Goal: Task Accomplishment & Management: Manage account settings

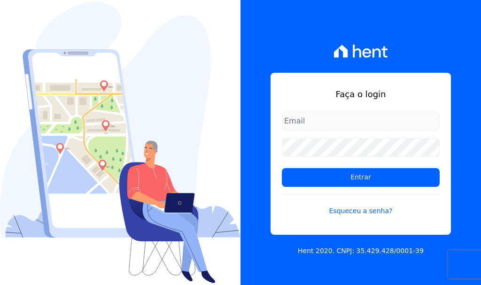
click at [343, 125] on input "email" at bounding box center [361, 121] width 158 height 19
click at [343, 124] on input "email" at bounding box center [361, 121] width 158 height 19
click at [342, 124] on input "email" at bounding box center [361, 121] width 158 height 19
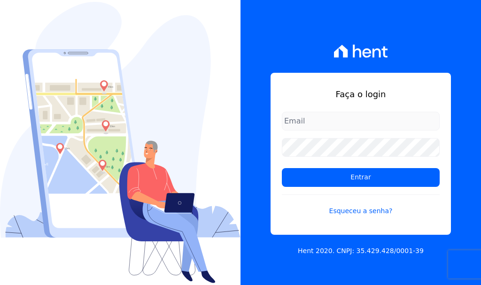
type input "[EMAIL_ADDRESS][DOMAIN_NAME]"
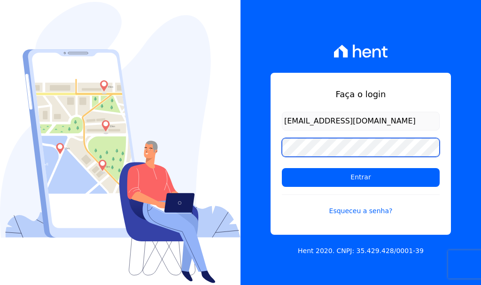
click at [282, 168] on input "Entrar" at bounding box center [361, 177] width 158 height 19
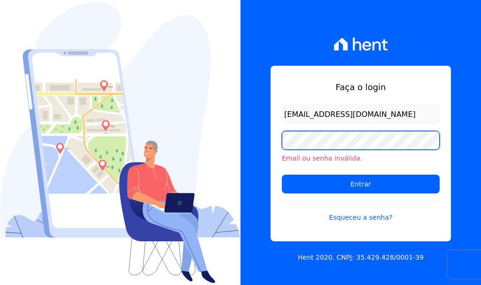
click at [282, 175] on input "Entrar" at bounding box center [361, 184] width 158 height 19
